Goal: Task Accomplishment & Management: Use online tool/utility

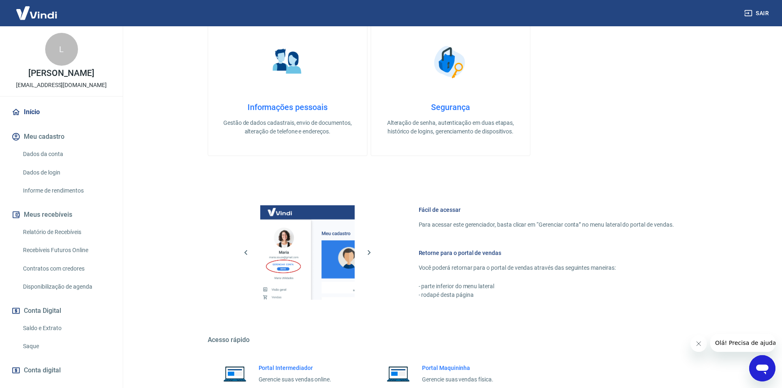
scroll to position [252, 0]
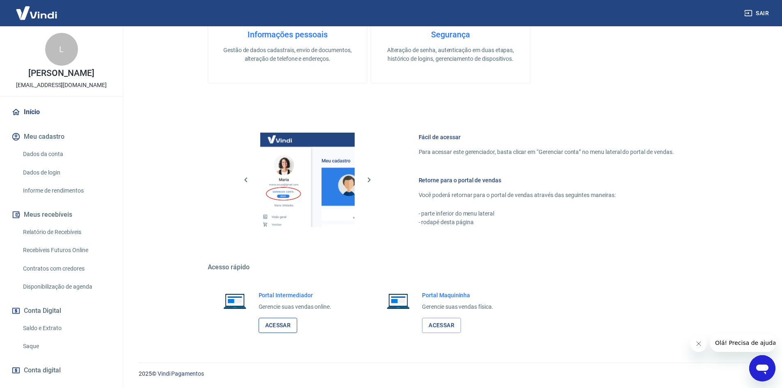
click at [274, 329] on link "Acessar" at bounding box center [277, 325] width 39 height 15
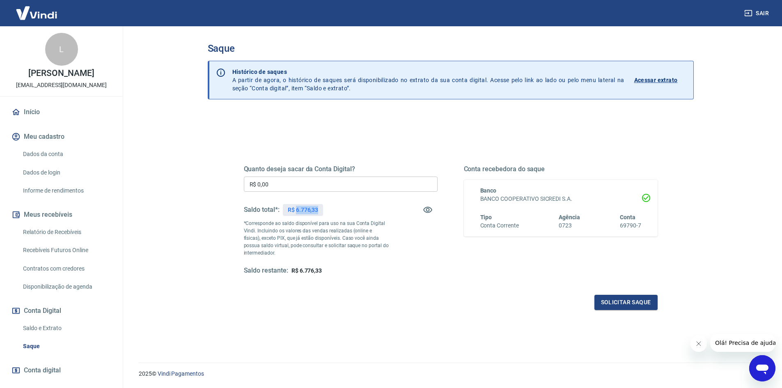
drag, startPoint x: 296, startPoint y: 209, endPoint x: 319, endPoint y: 210, distance: 22.6
click at [319, 210] on div "R$ 6.776,33" at bounding box center [303, 210] width 40 height 12
copy p "6.776,33"
click at [305, 183] on input "R$ 0,00" at bounding box center [341, 183] width 194 height 15
drag, startPoint x: 276, startPoint y: 187, endPoint x: 224, endPoint y: 187, distance: 52.1
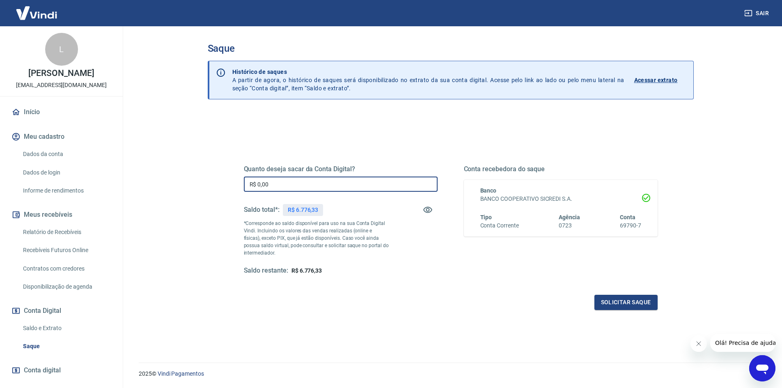
click at [224, 187] on div "Quanto deseja sacar da Conta Digital? R$ 0,00 ​ Saldo total*: R$ 6.776,33 *Corr…" at bounding box center [450, 224] width 453 height 191
paste input "6.776,33"
type input "R$ 6.776,33"
click at [633, 302] on button "Solicitar saque" at bounding box center [625, 302] width 63 height 15
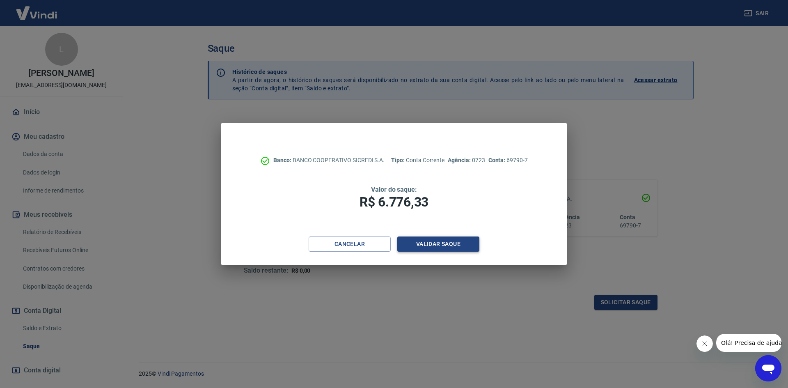
click at [443, 245] on button "Validar saque" at bounding box center [438, 243] width 82 height 15
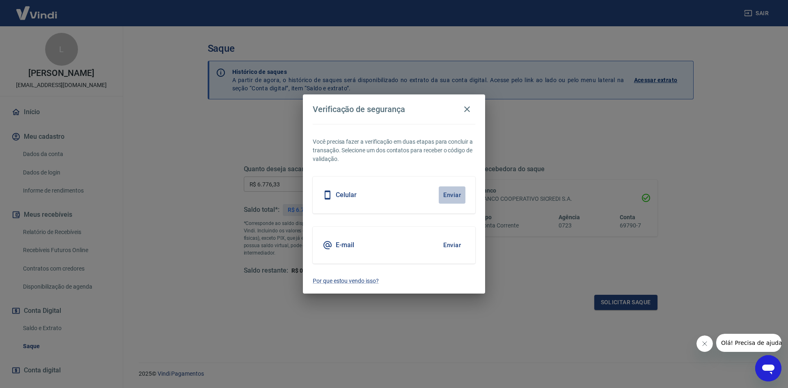
click at [456, 193] on button "Enviar" at bounding box center [452, 194] width 27 height 17
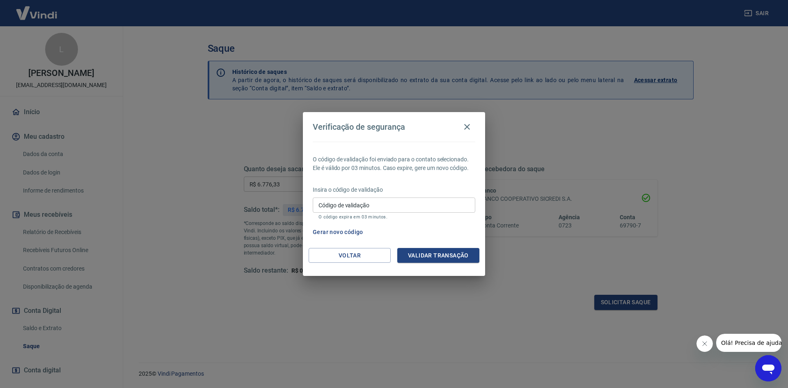
click at [421, 203] on input "Código de validação" at bounding box center [394, 204] width 162 height 15
type input "782699"
click at [444, 263] on div "Voltar Validar transação" at bounding box center [394, 262] width 182 height 28
click at [444, 257] on button "Validar transação" at bounding box center [438, 255] width 82 height 15
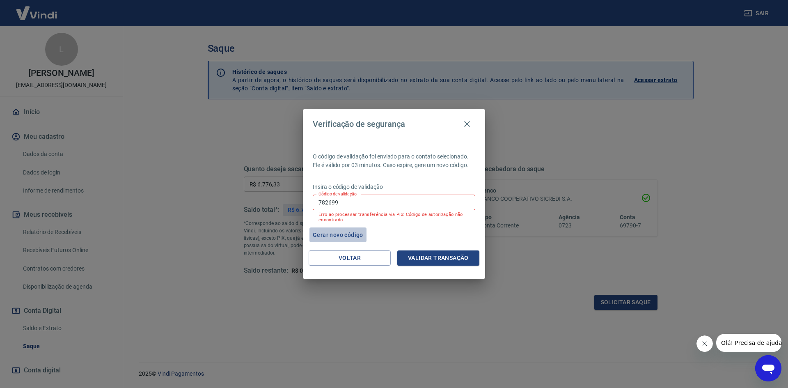
click at [336, 234] on button "Gerar novo código" at bounding box center [337, 234] width 57 height 15
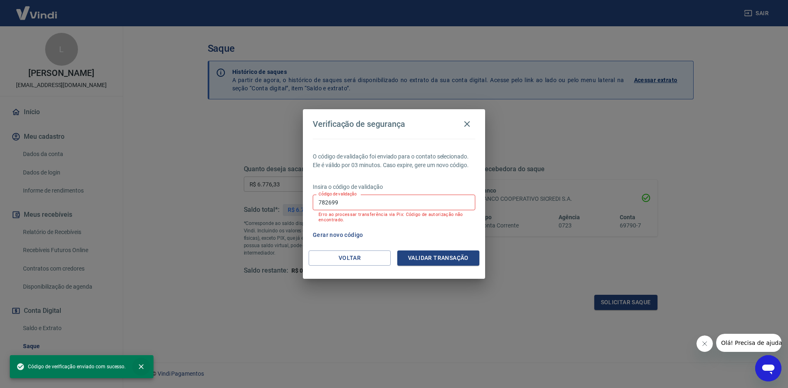
click at [143, 367] on icon "close" at bounding box center [141, 366] width 8 height 8
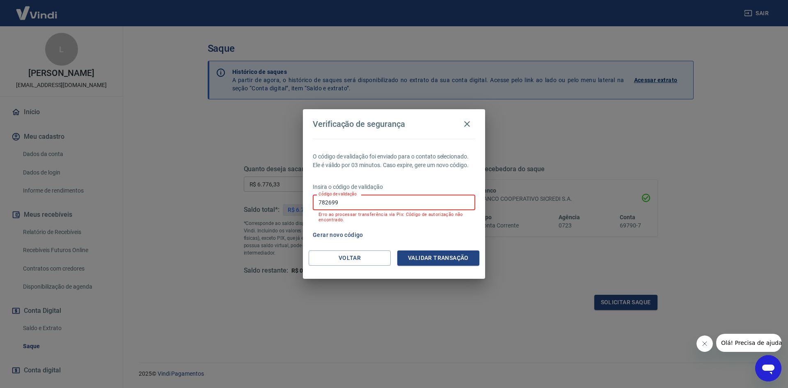
drag, startPoint x: 359, startPoint y: 201, endPoint x: 291, endPoint y: 201, distance: 67.3
click at [291, 201] on div "Verificação de segurança O código de validação foi enviado para o contato selec…" at bounding box center [394, 194] width 788 height 388
click at [326, 233] on button "Gerar novo código" at bounding box center [337, 234] width 57 height 15
click at [383, 258] on button "Voltar" at bounding box center [350, 257] width 82 height 15
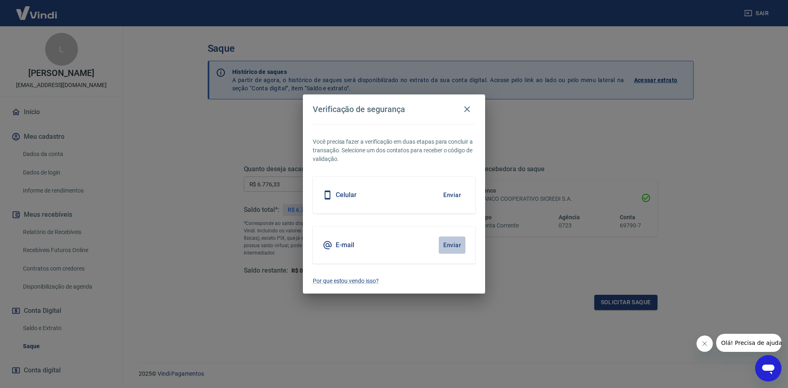
click at [452, 245] on button "Enviar" at bounding box center [452, 244] width 27 height 17
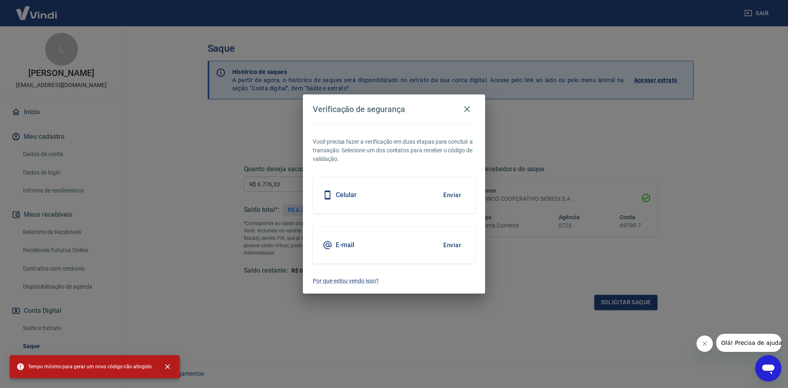
click at [163, 366] on icon "close" at bounding box center [167, 366] width 8 height 8
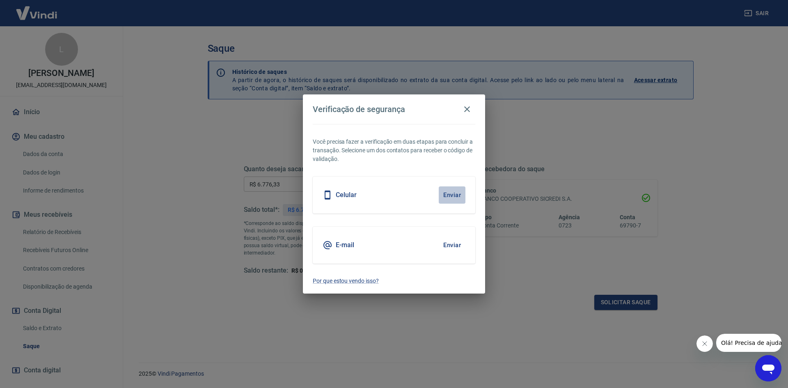
click at [453, 196] on button "Enviar" at bounding box center [452, 194] width 27 height 17
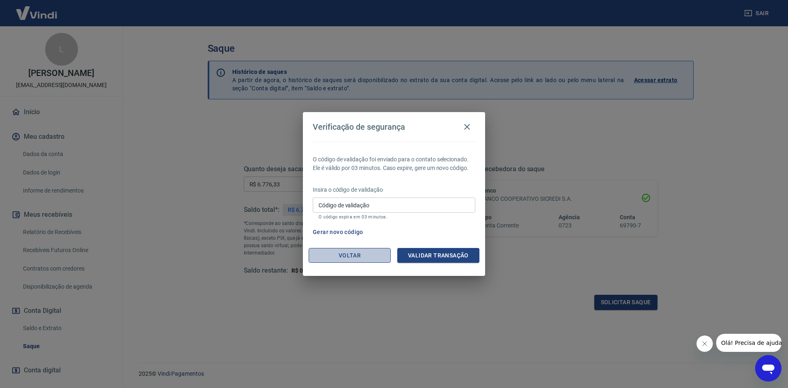
click at [347, 257] on button "Voltar" at bounding box center [350, 255] width 82 height 15
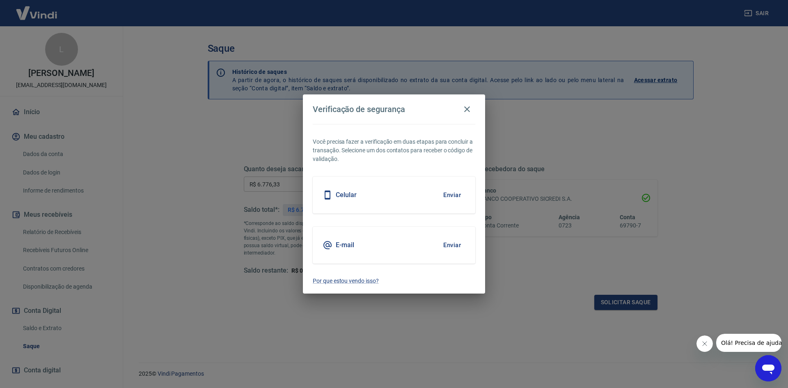
click at [450, 247] on button "Enviar" at bounding box center [452, 244] width 27 height 17
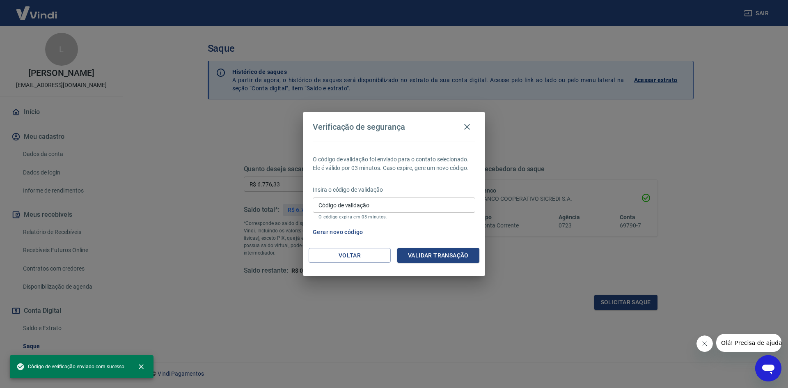
click at [386, 208] on input "Código de validação" at bounding box center [394, 204] width 162 height 15
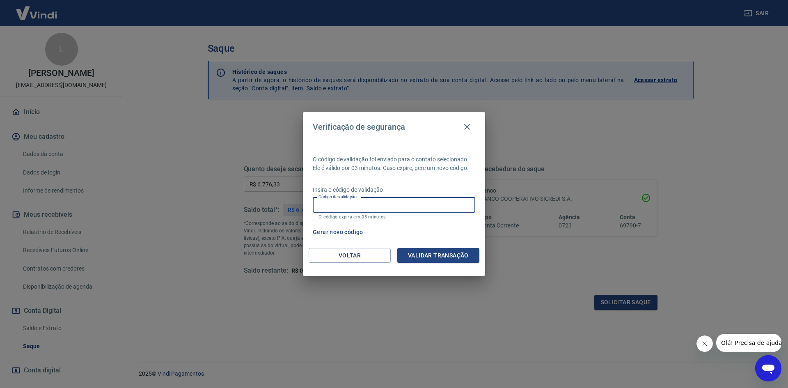
paste input "446027"
type input "446027"
click at [437, 255] on button "Validar transação" at bounding box center [438, 255] width 82 height 15
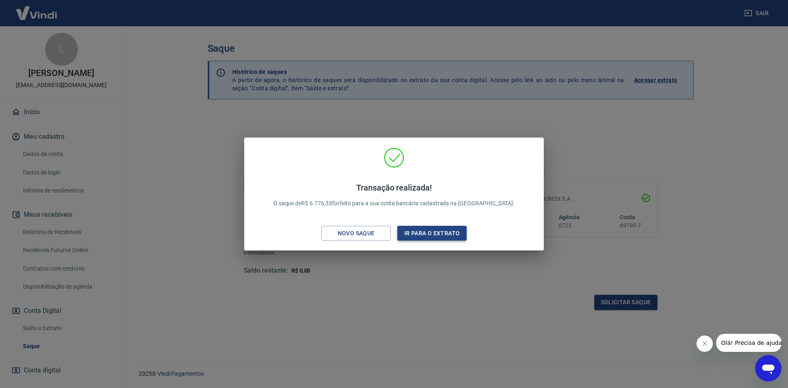
click at [435, 234] on button "Ir para o extrato" at bounding box center [431, 233] width 69 height 15
